Goal: Use online tool/utility: Utilize a website feature to perform a specific function

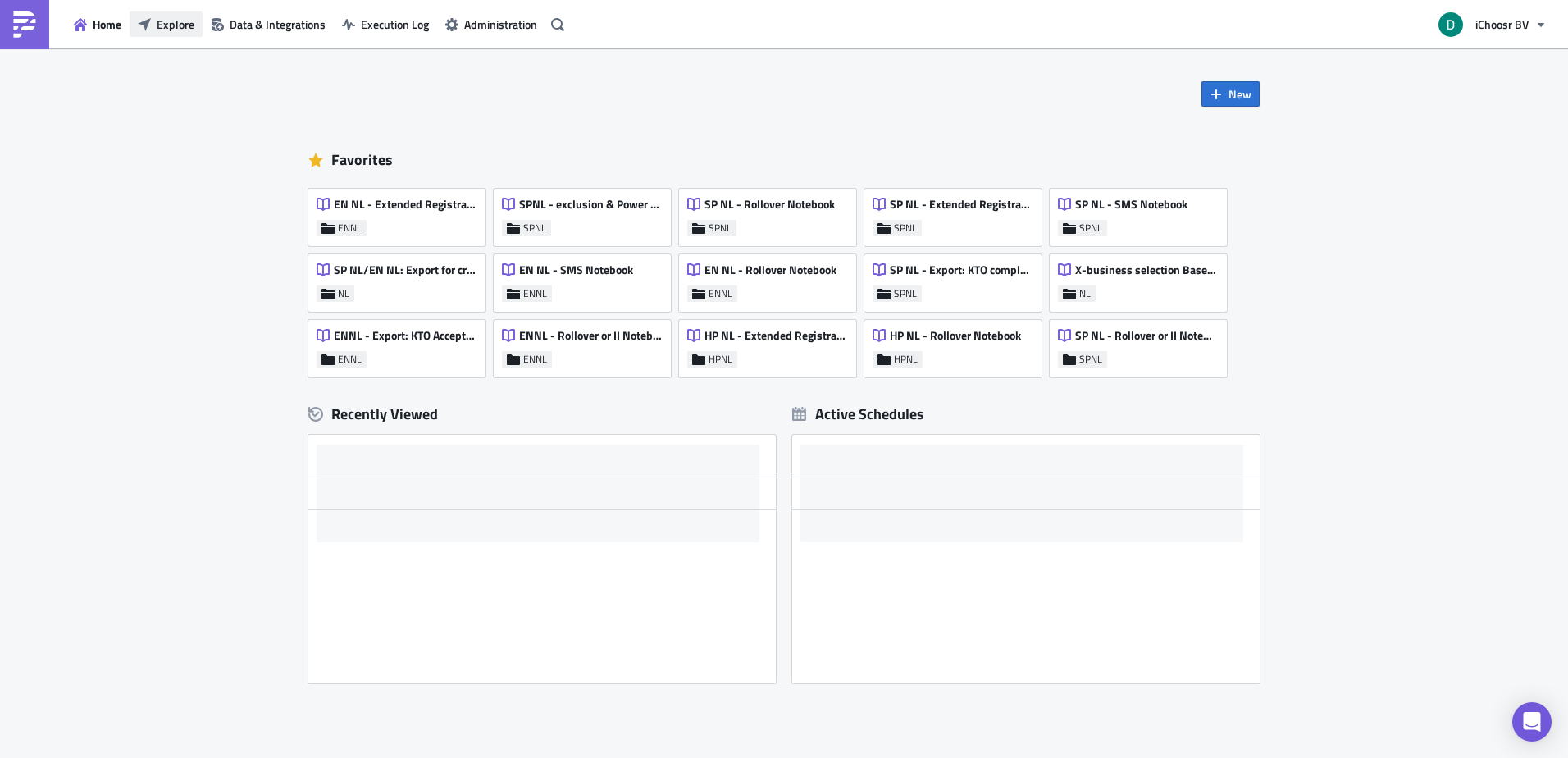
click at [169, 30] on span "Explore" at bounding box center [175, 24] width 37 height 17
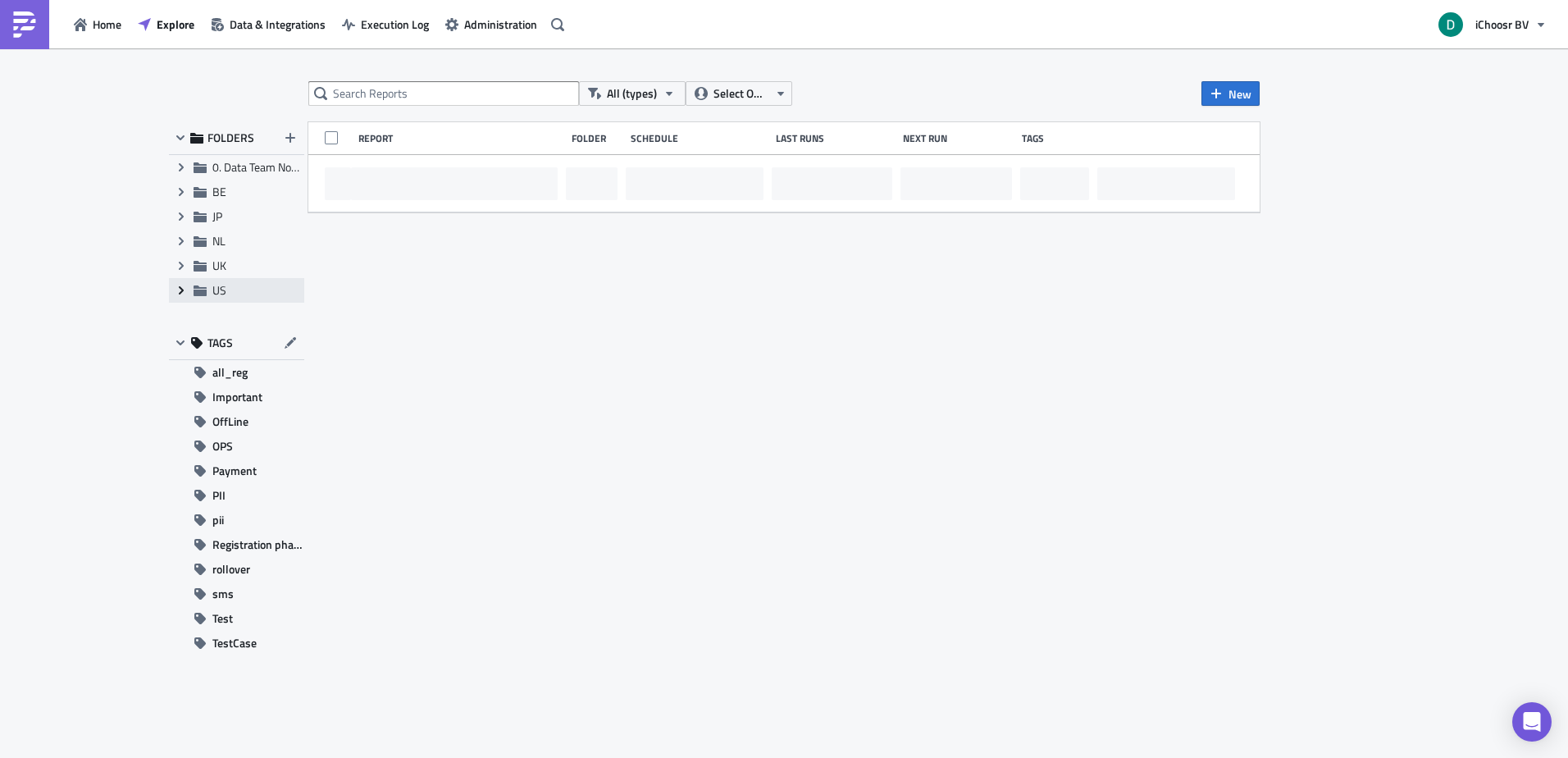
click at [189, 288] on span "Expand group" at bounding box center [181, 290] width 24 height 24
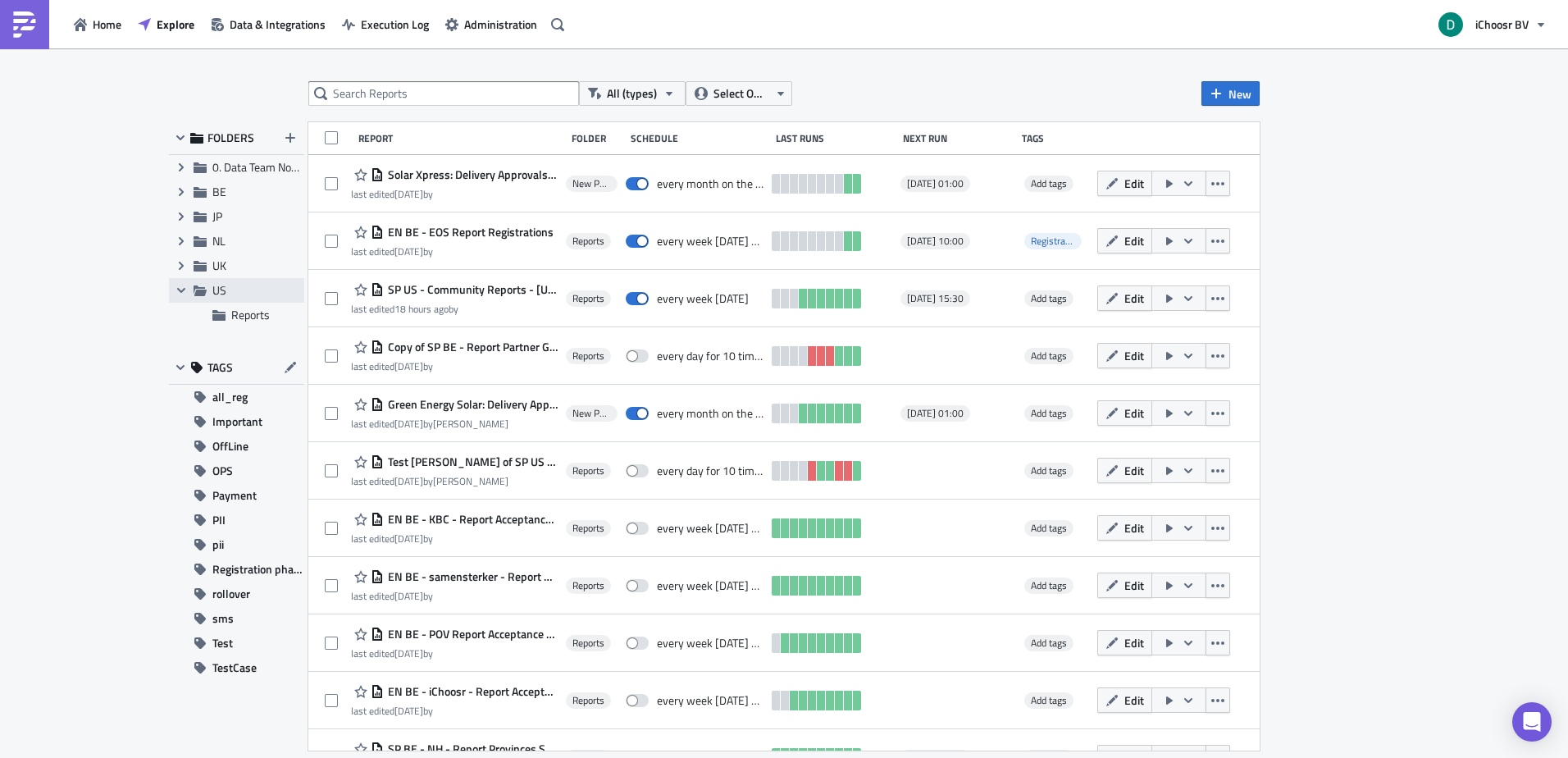
click at [197, 292] on icon at bounding box center [200, 290] width 13 height 10
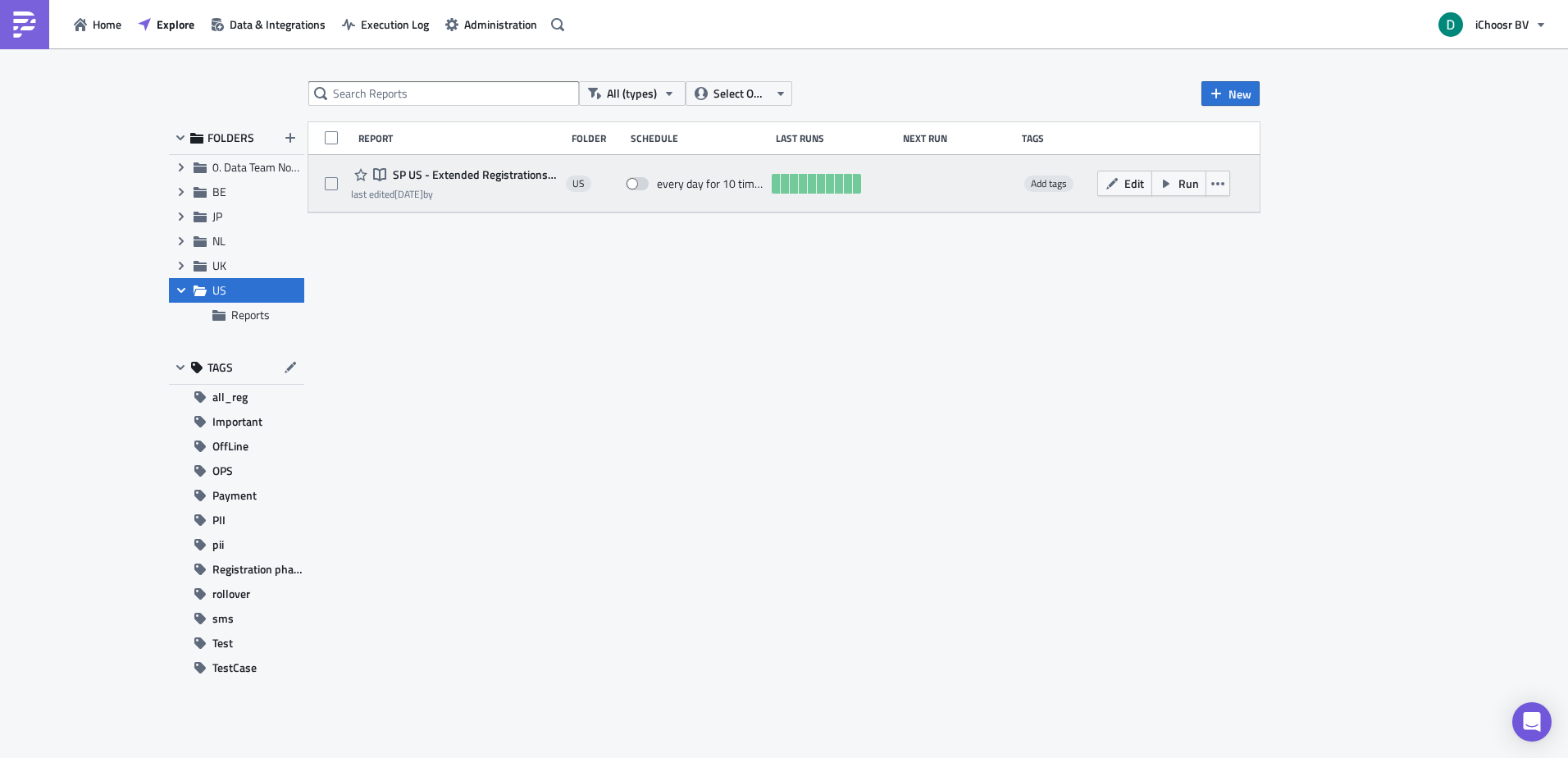
click at [438, 166] on div "Notebook SP US - Extended Registrations export" at bounding box center [454, 174] width 207 height 20
click at [445, 173] on span "SP US - Extended Registrations export" at bounding box center [473, 174] width 169 height 15
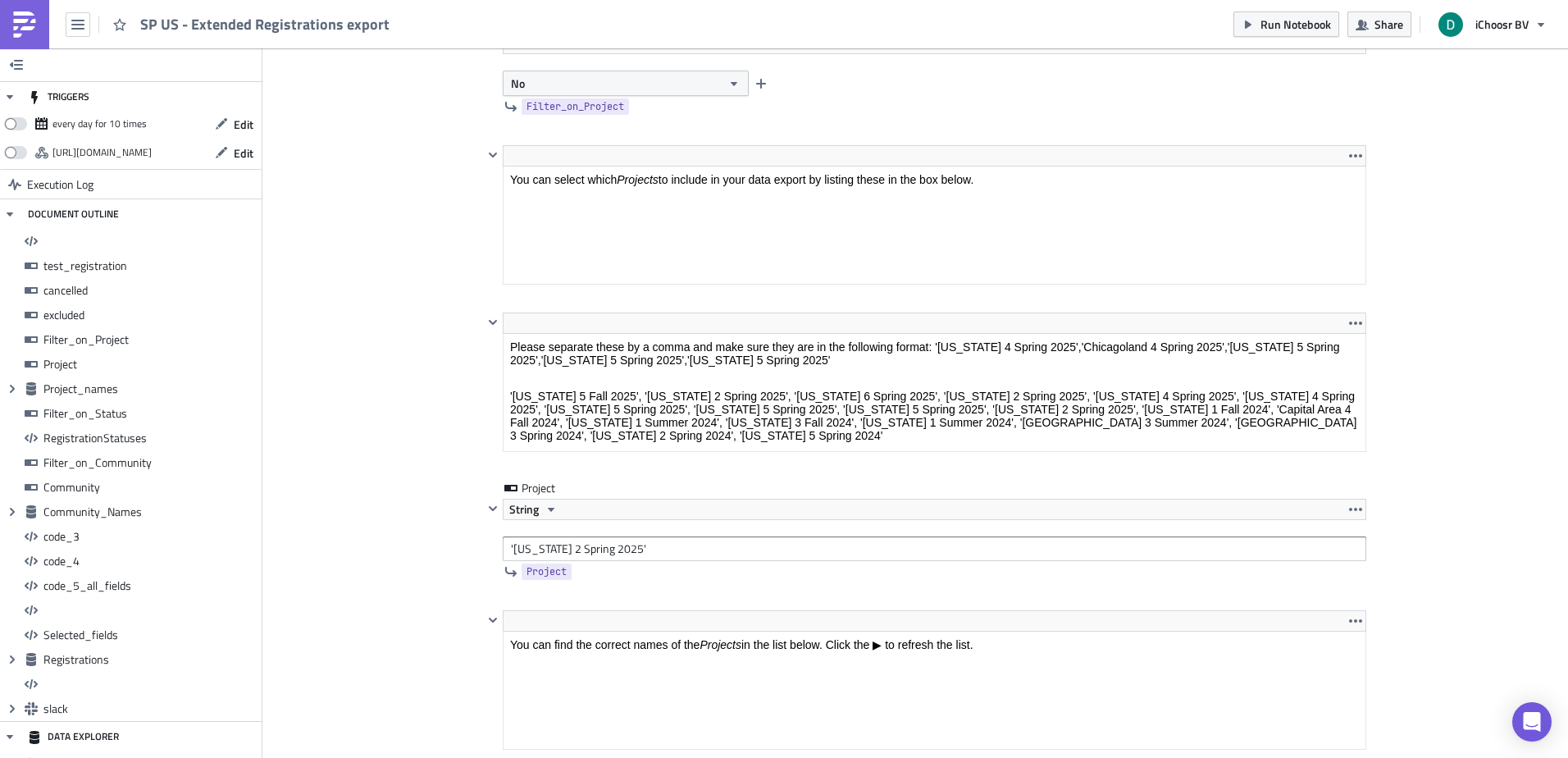
click at [533, 549] on input "'[US_STATE] 2 Spring 2025'" at bounding box center [934, 548] width 864 height 24
drag, startPoint x: 533, startPoint y: 549, endPoint x: 607, endPoint y: 549, distance: 74.0
click at [607, 549] on input "'[US_STATE] 2 Spring 2025'" at bounding box center [934, 548] width 864 height 24
paste input "aryland 6 Fall"
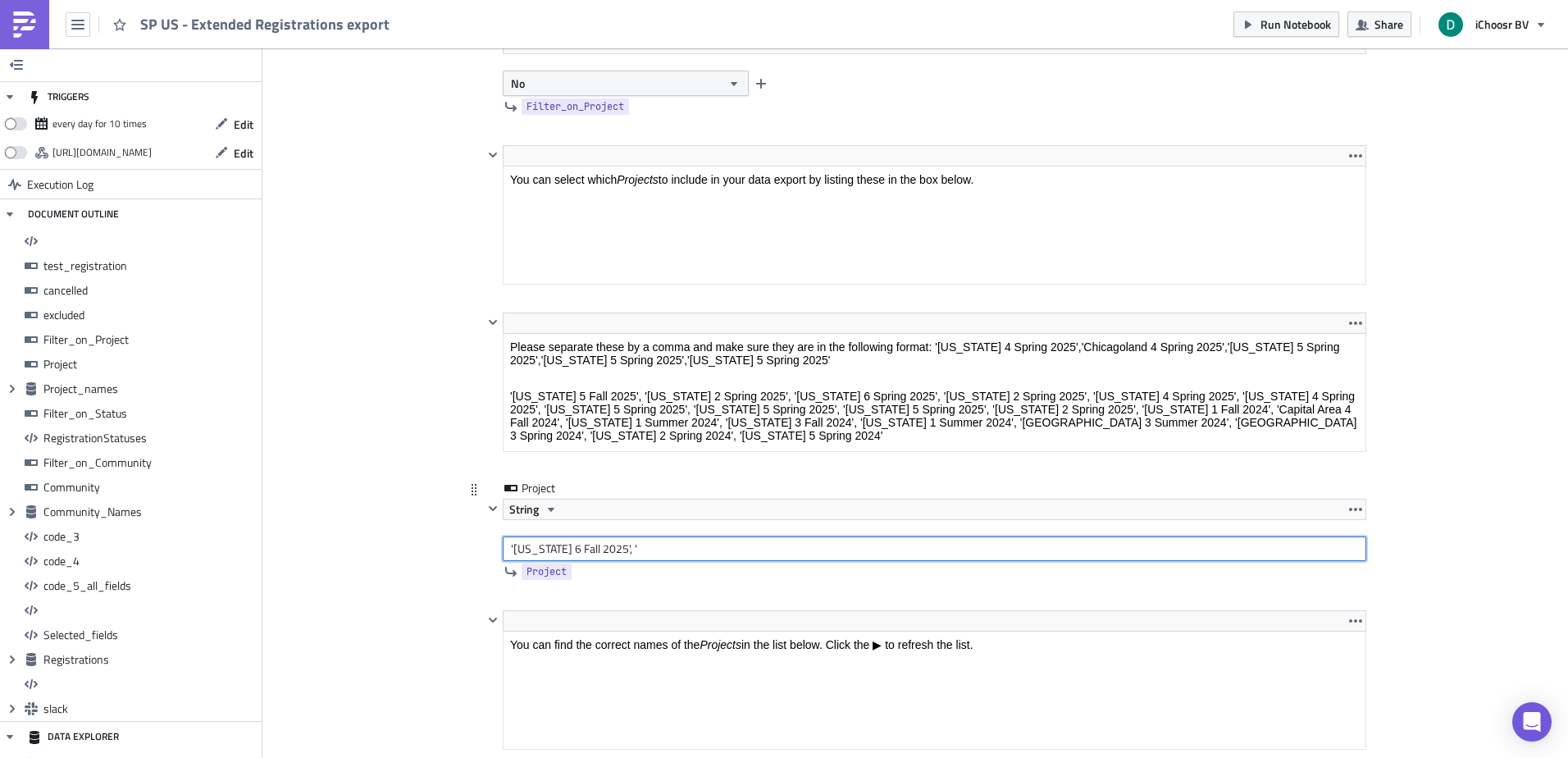
paste input "[US_STATE] 6 Fall 2025"
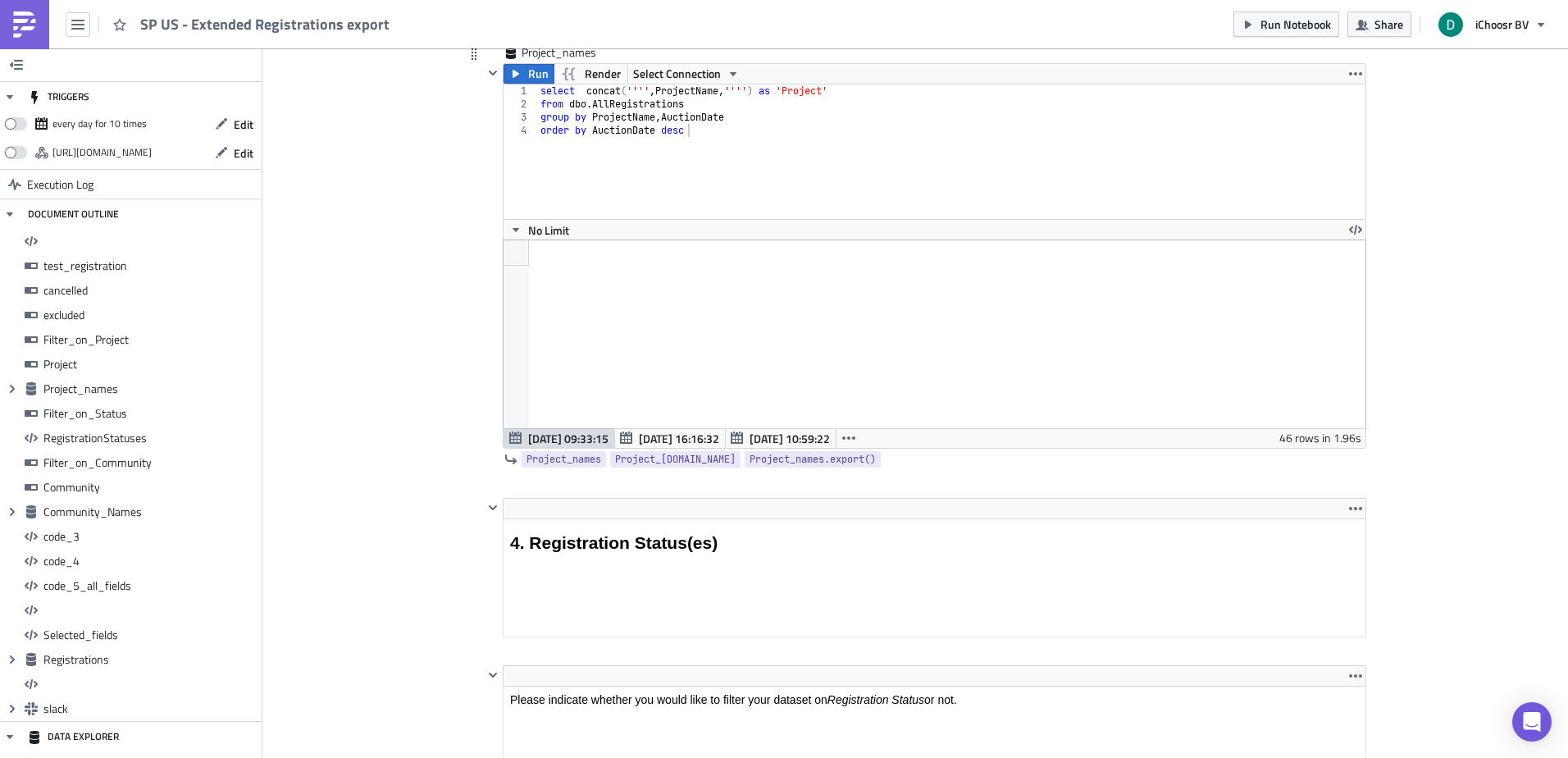
scroll to position [4181, 0]
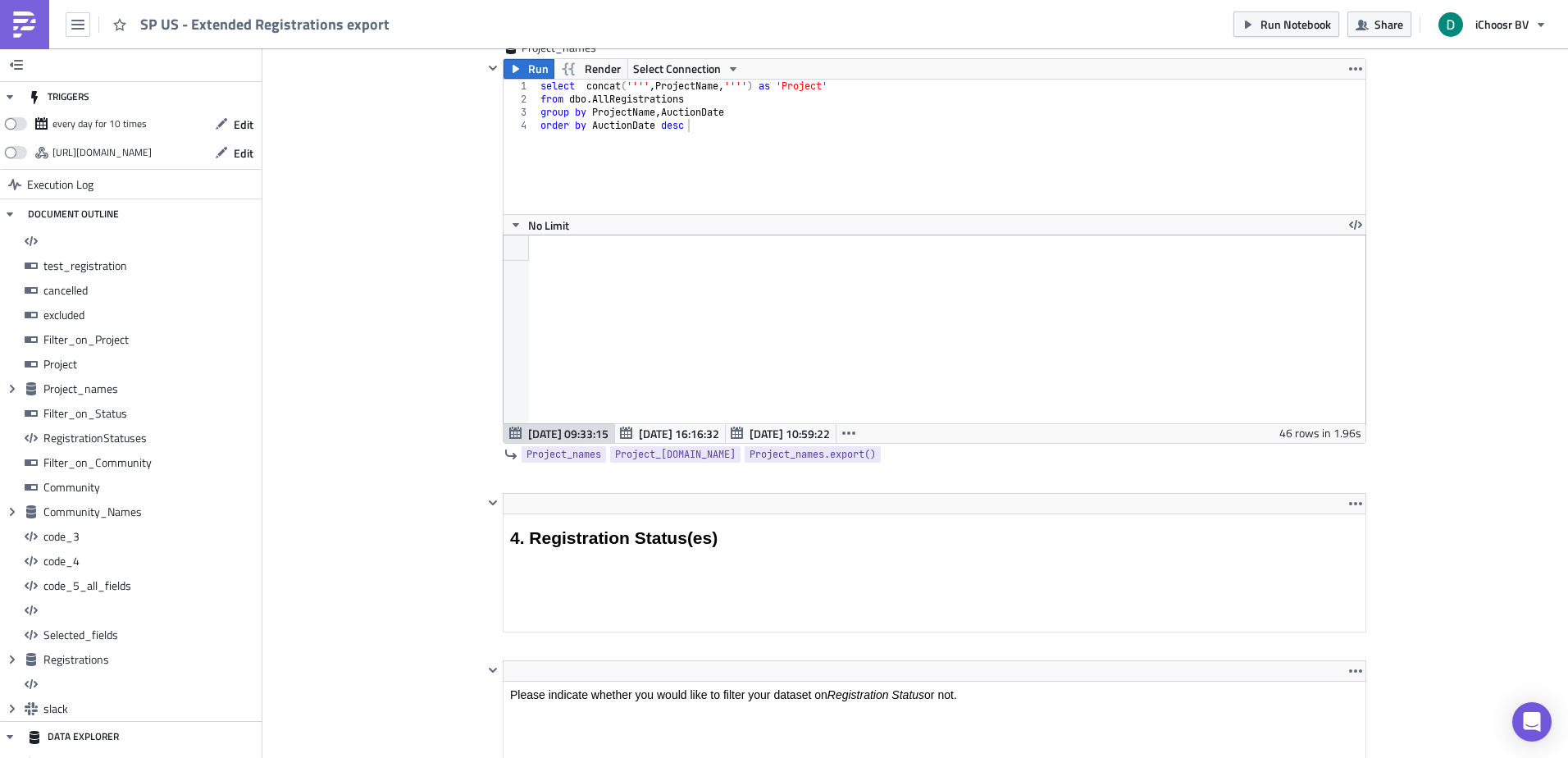
type input "'[US_STATE] 6 Fall 2025', '[US_STATE] 6 Fall 2025'"
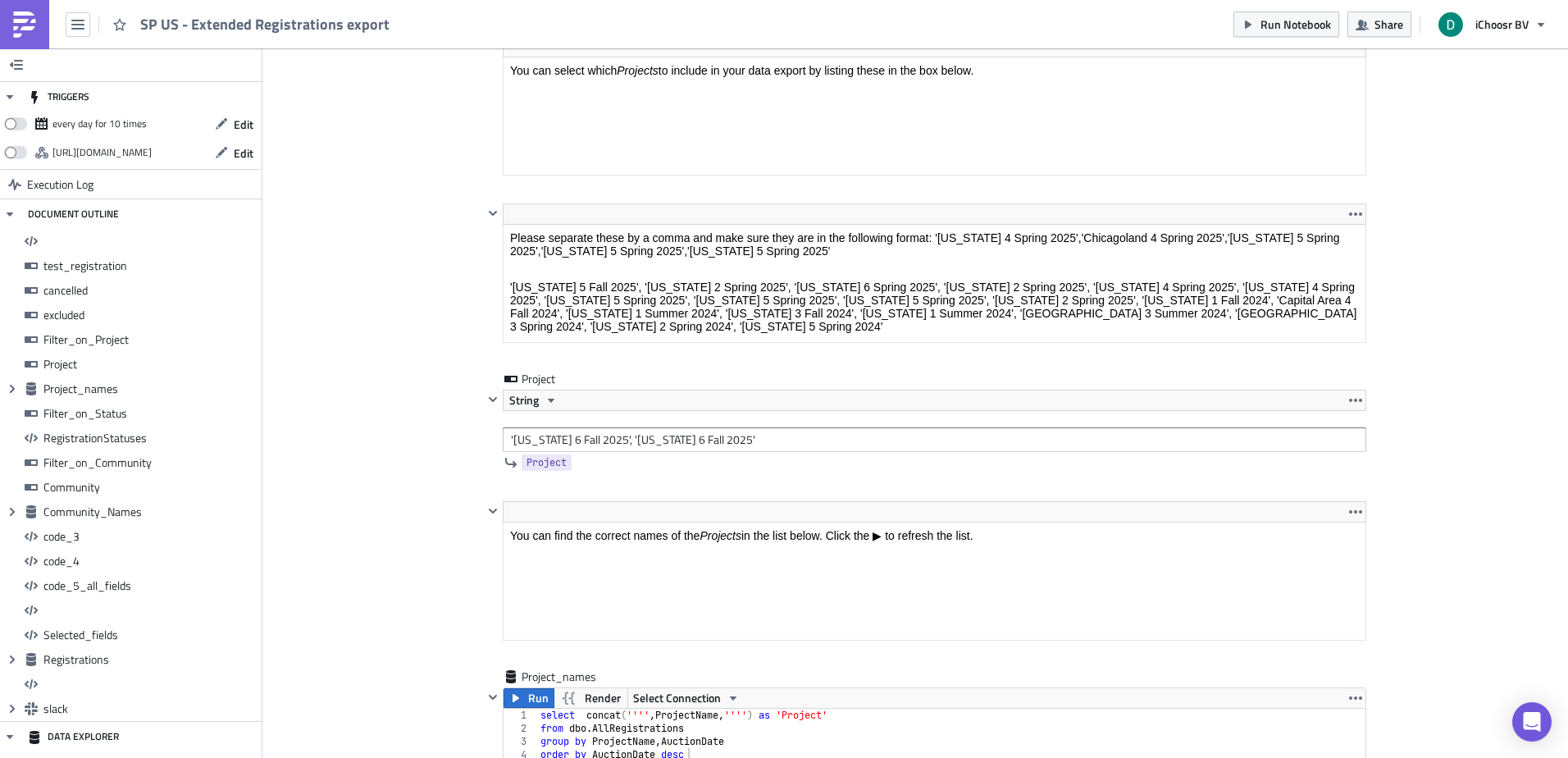
scroll to position [3361, 0]
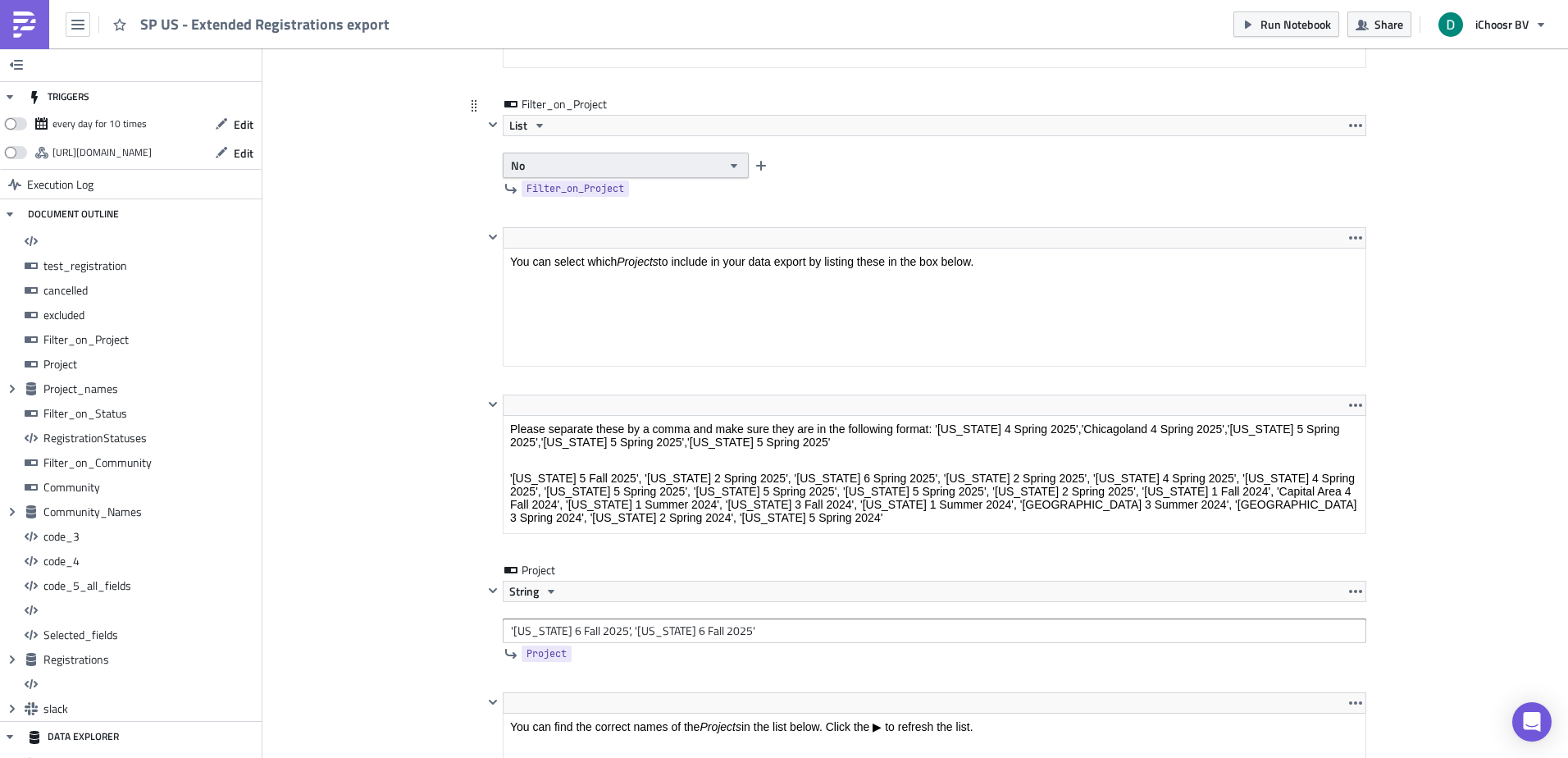
click at [635, 159] on button "No" at bounding box center [626, 165] width 246 height 25
click at [588, 190] on div "Yes" at bounding box center [575, 194] width 136 height 17
click at [1257, 19] on button "Run Notebook" at bounding box center [1286, 24] width 105 height 25
click at [1305, 33] on button "Run Notebook" at bounding box center [1286, 24] width 105 height 25
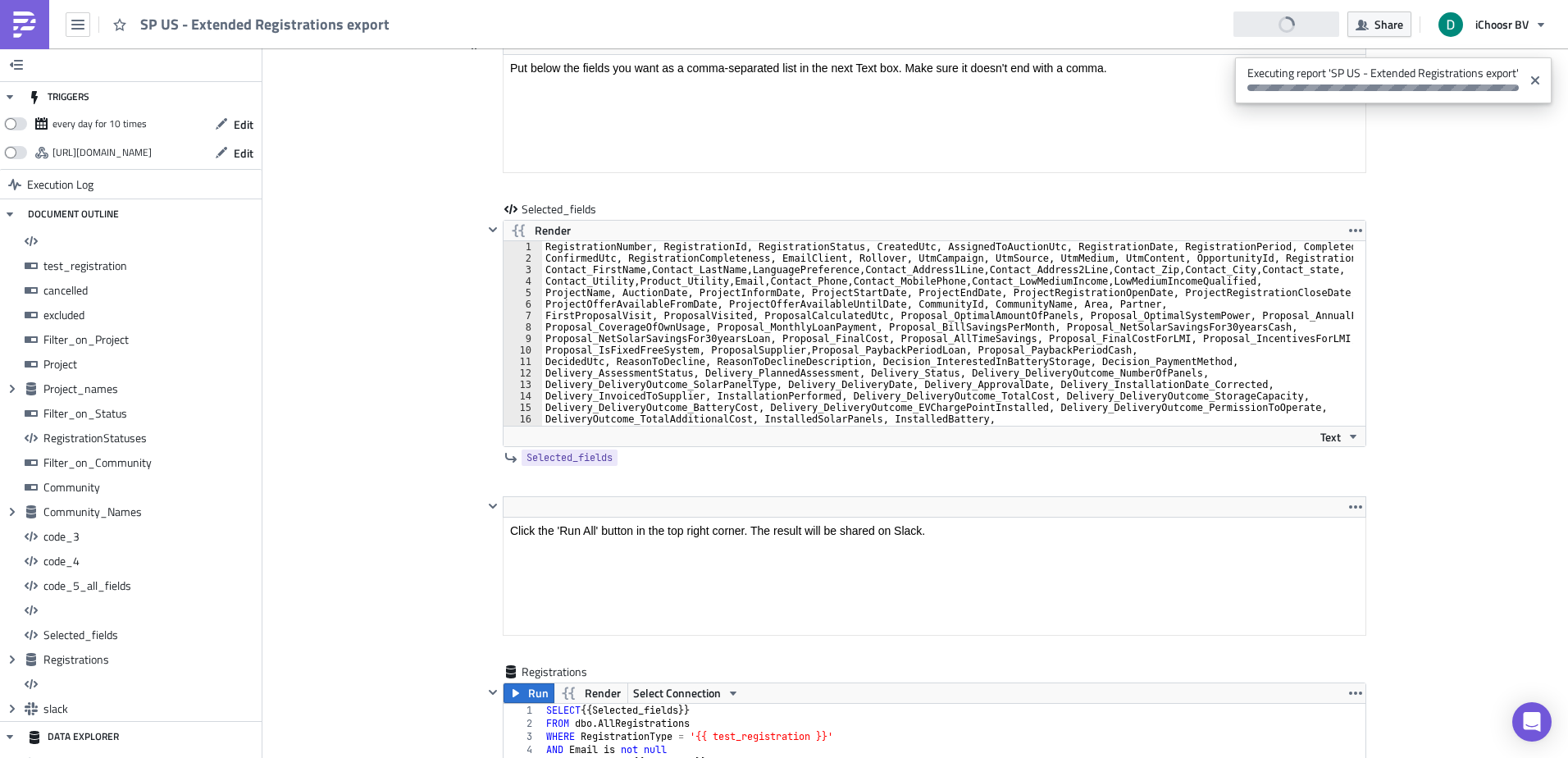
scroll to position [10814, 0]
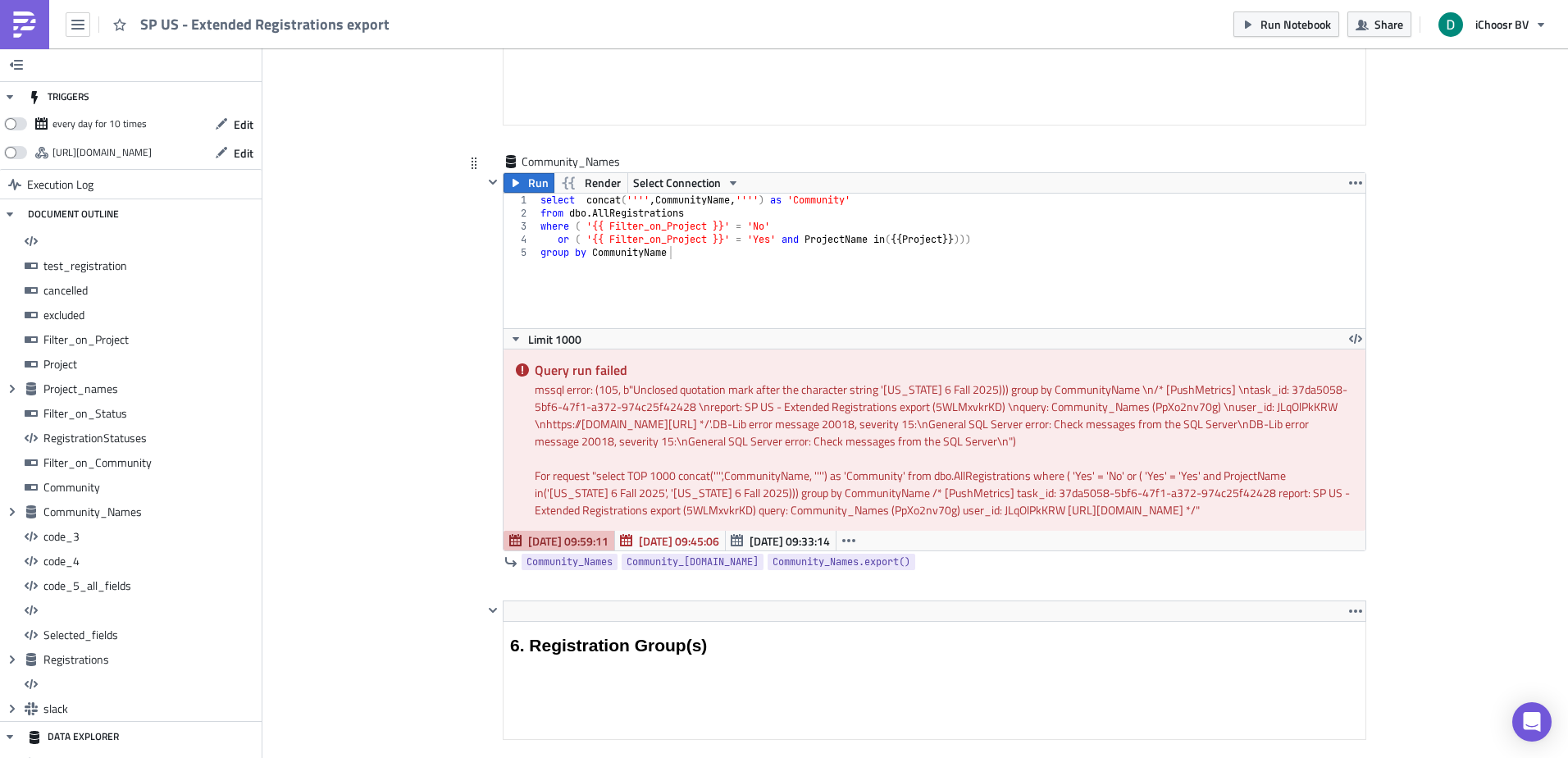
click at [899, 388] on div "mssql error: (105, b"Unclosed quotation mark after the character string 'Virgin…" at bounding box center [944, 415] width 818 height 69
drag, startPoint x: 899, startPoint y: 388, endPoint x: 946, endPoint y: 393, distance: 47.3
click at [946, 393] on div "mssql error: (105, b"Unclosed quotation mark after the character string 'Virgin…" at bounding box center [944, 415] width 818 height 69
copy div "[US_STATE] 6 Fall 2025"
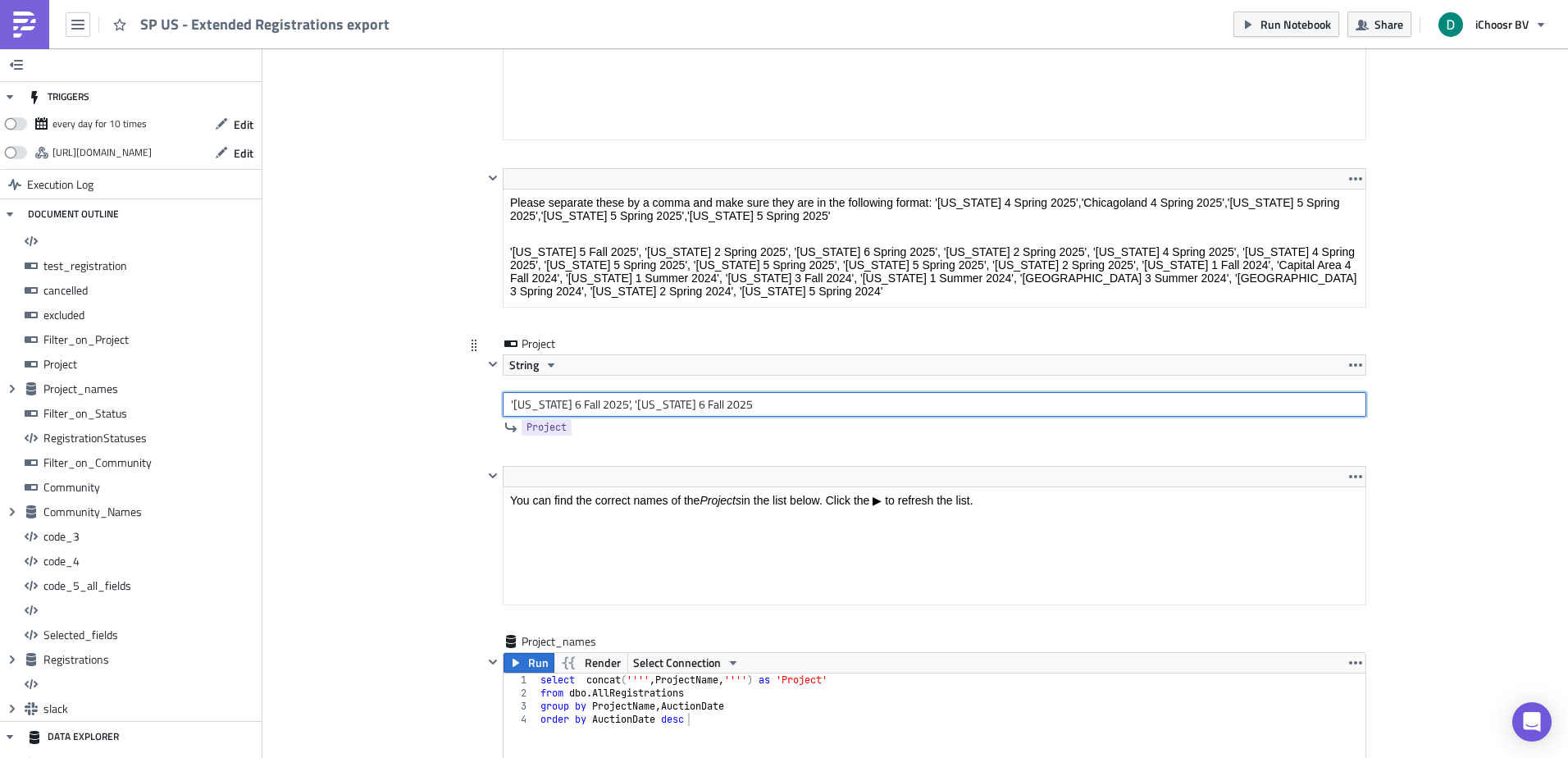
click at [739, 403] on input "'[US_STATE] 6 Fall 2025', '[US_STATE] 6 Fall 2025" at bounding box center [934, 404] width 864 height 24
type input "'[US_STATE] 6 Fall 2025', '[US_STATE] 6 Fall 2025'"
click at [1292, 12] on button "Run Notebook" at bounding box center [1286, 24] width 105 height 25
